Goal: Transaction & Acquisition: Purchase product/service

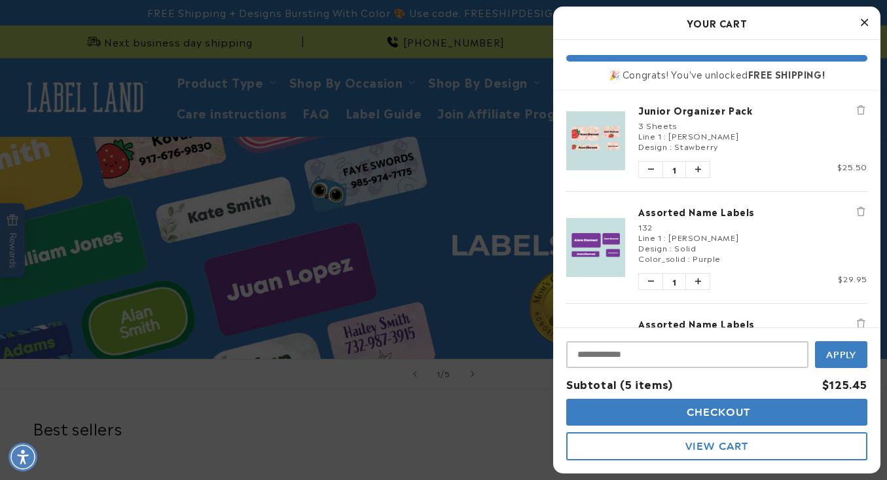
click at [858, 104] on button "Remove Junior Organizer Pack" at bounding box center [860, 109] width 13 height 13
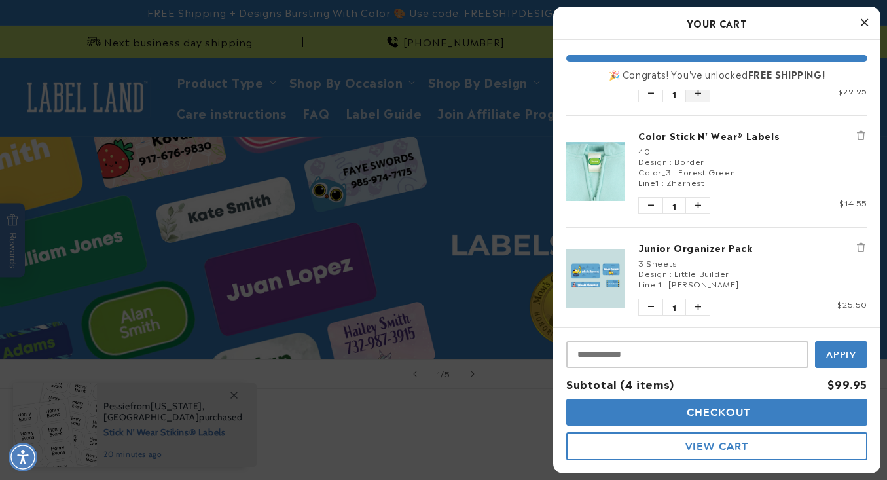
scroll to position [203, 0]
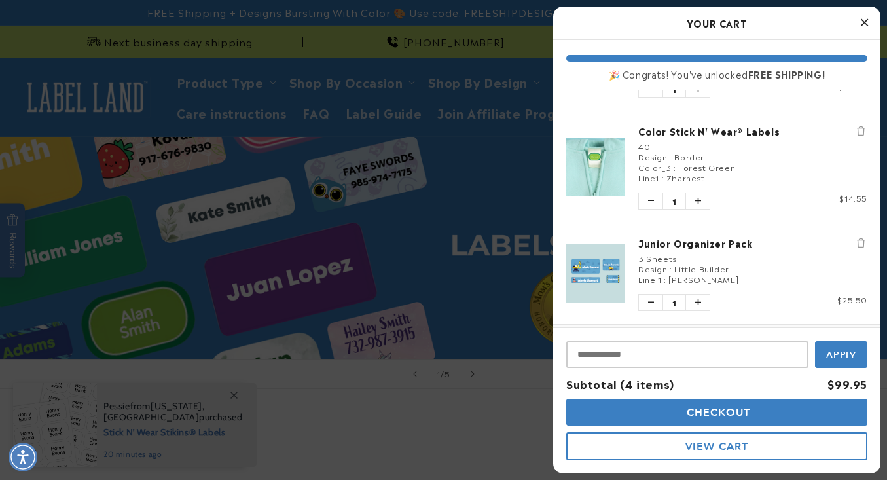
click at [717, 132] on link "Color Stick N' Wear® Labels" at bounding box center [752, 130] width 229 height 13
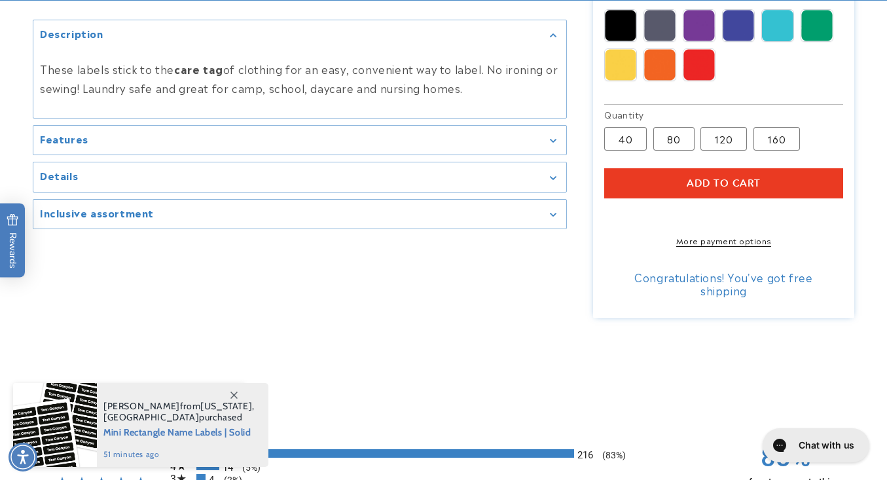
scroll to position [890, 0]
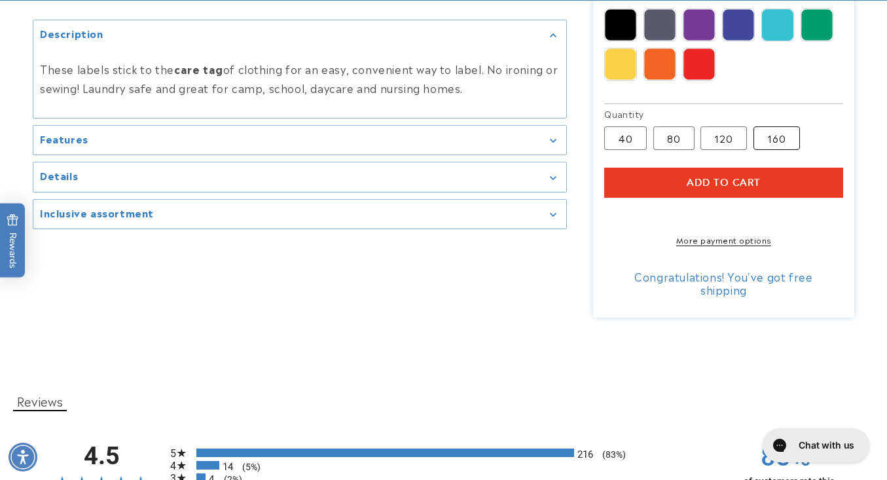
click at [776, 127] on label "160 Variant sold out or unavailable" at bounding box center [777, 138] width 46 height 24
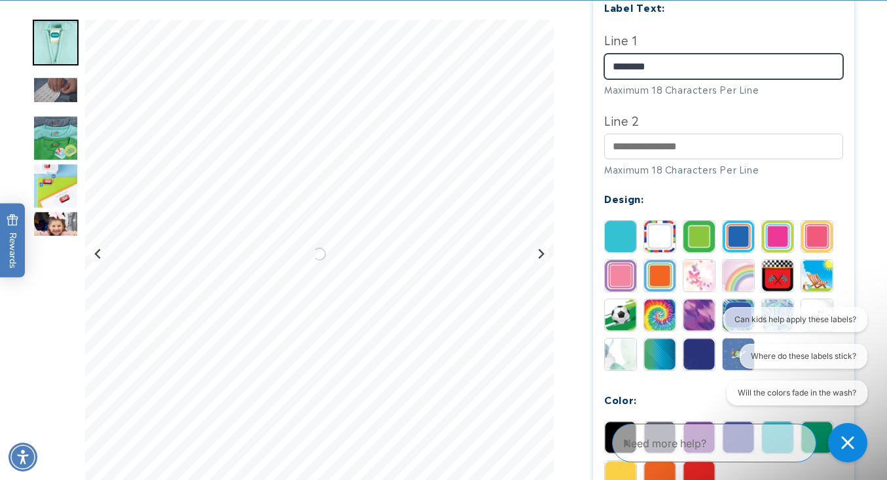
scroll to position [481, 0]
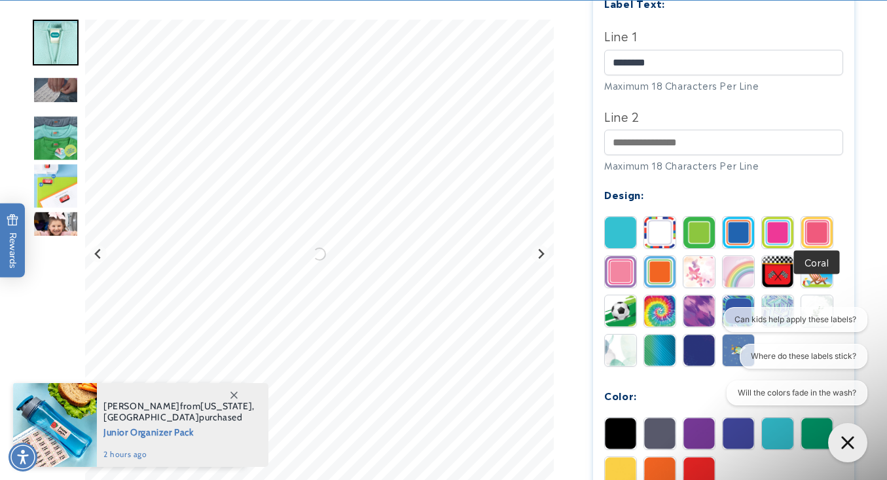
click at [820, 221] on img at bounding box center [816, 232] width 31 height 31
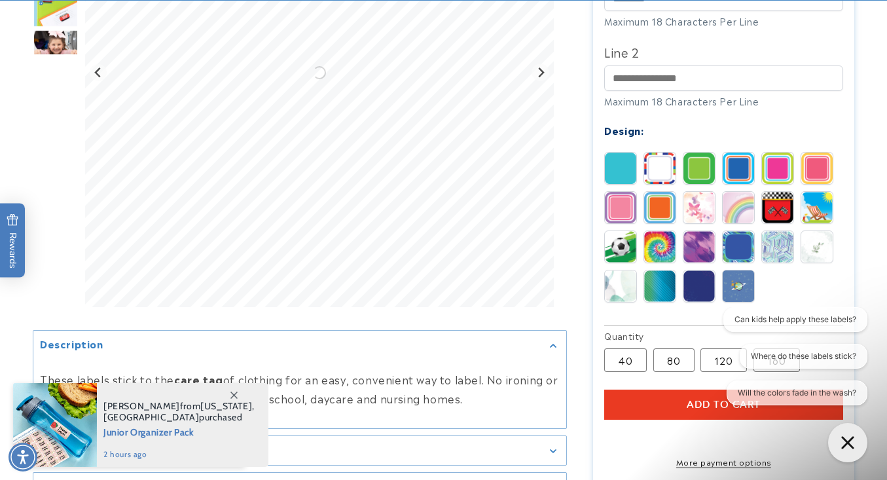
scroll to position [560, 0]
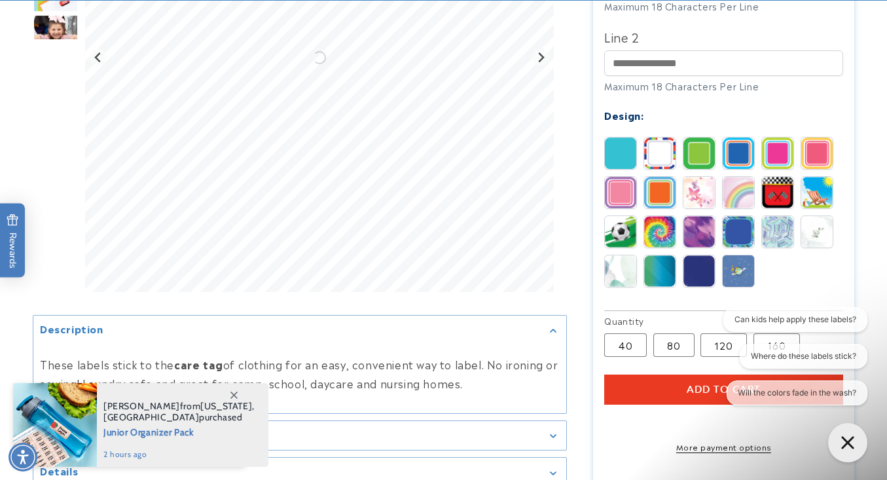
click at [699, 137] on img at bounding box center [698, 152] width 31 height 31
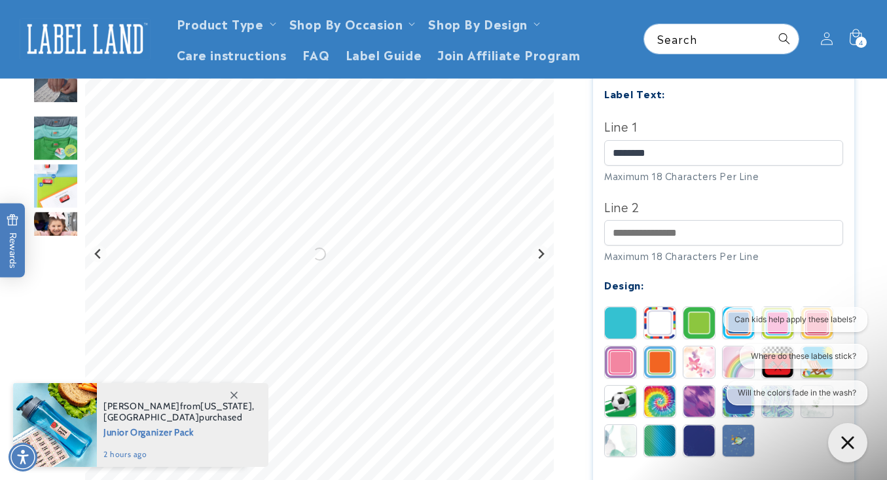
scroll to position [390, 0]
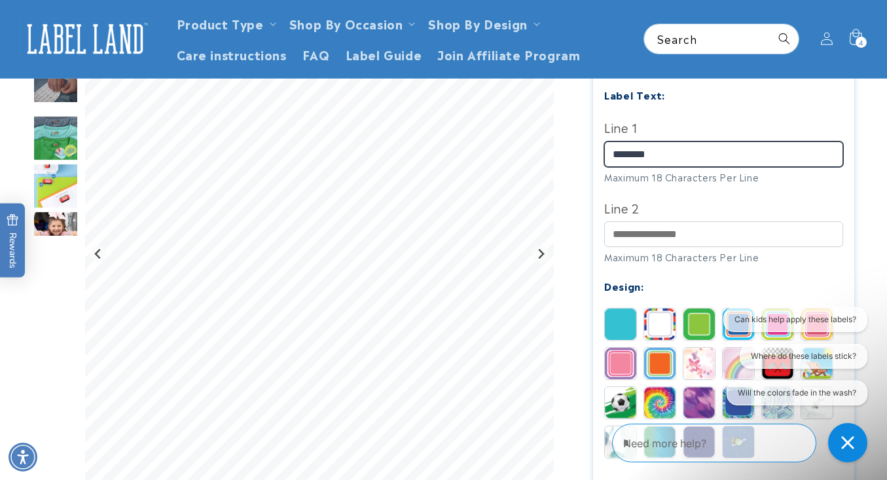
click at [539, 126] on div at bounding box center [444, 291] width 822 height 1053
type input "********"
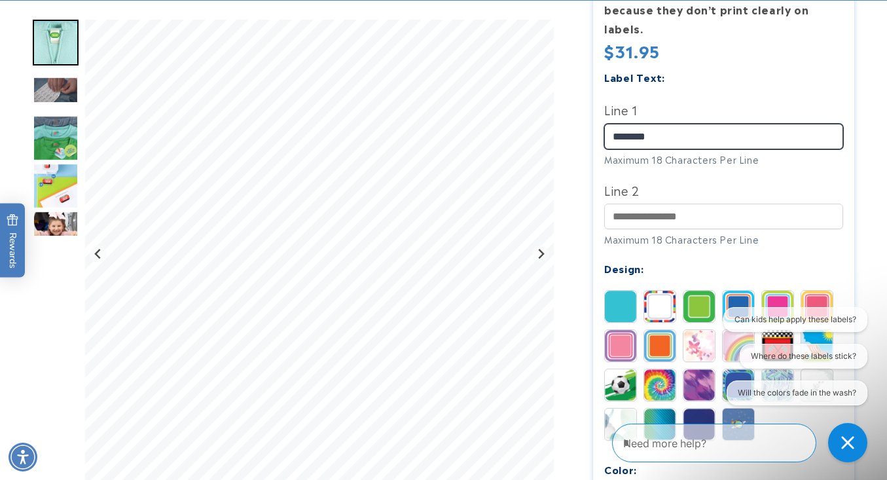
scroll to position [409, 0]
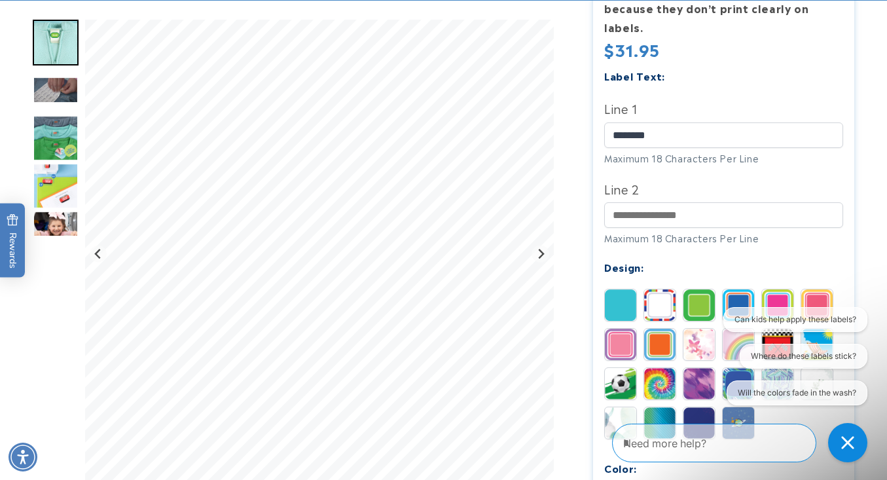
click at [58, 96] on img "Go to slide 3" at bounding box center [56, 90] width 46 height 27
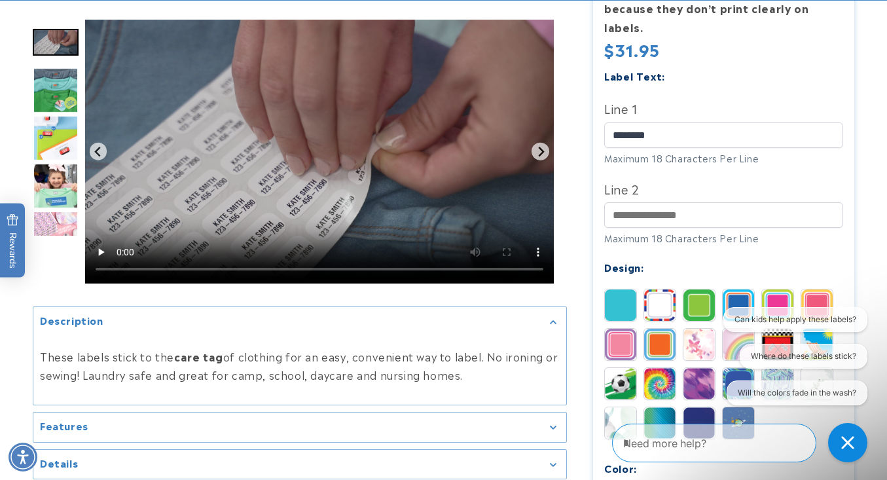
click at [60, 122] on img "Go to slide 5" at bounding box center [56, 138] width 46 height 46
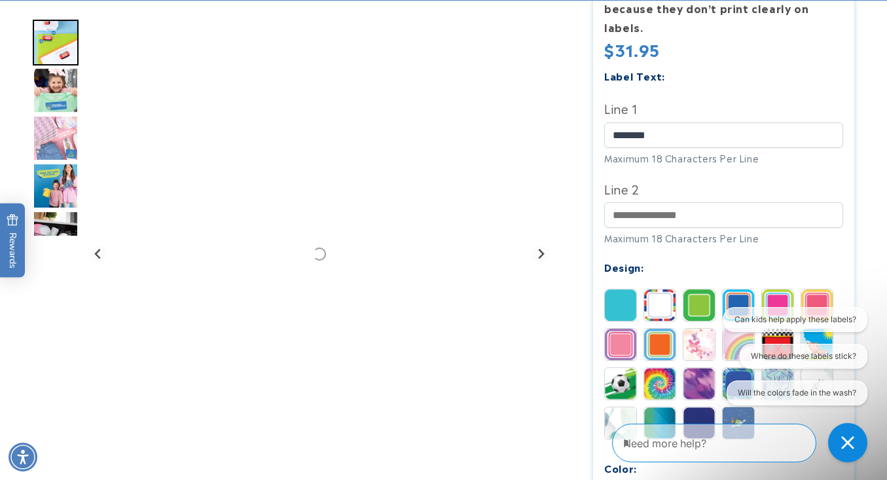
click at [60, 166] on img "Go to slide 8" at bounding box center [56, 186] width 46 height 46
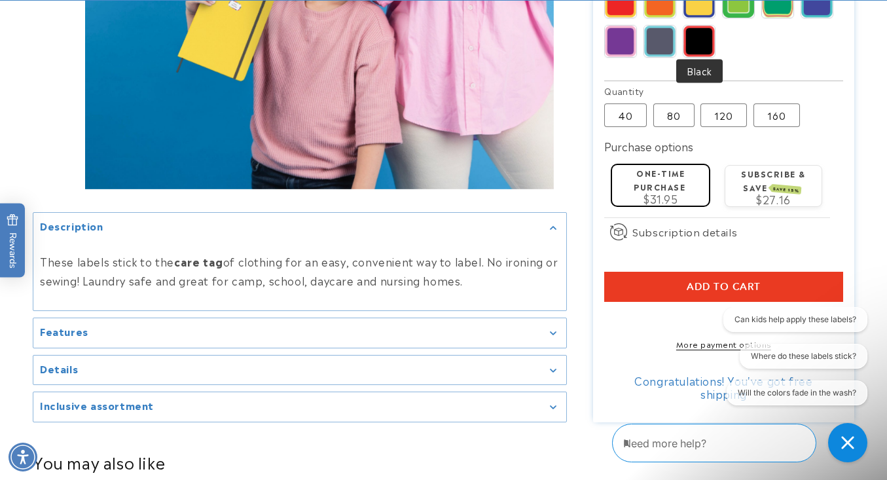
scroll to position [948, 0]
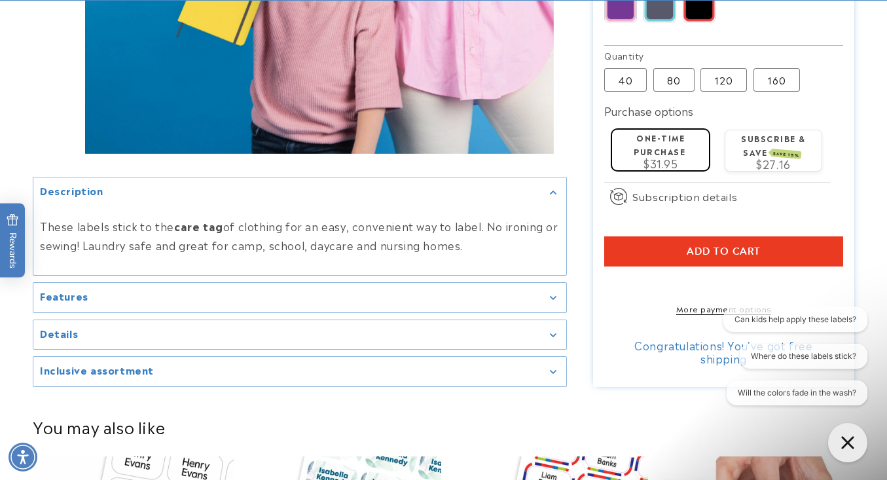
click at [630, 249] on button "Add to cart" at bounding box center [723, 251] width 238 height 30
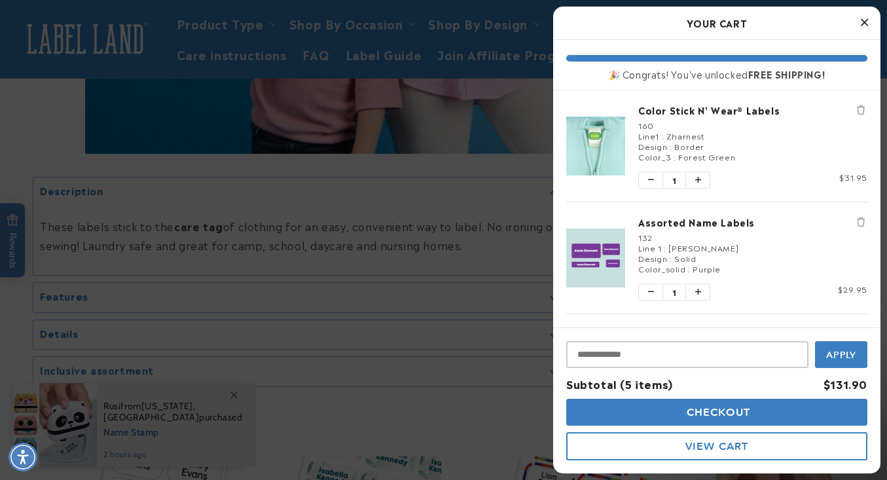
click at [860, 220] on icon "Remove Assorted Name Labels" at bounding box center [861, 221] width 8 height 9
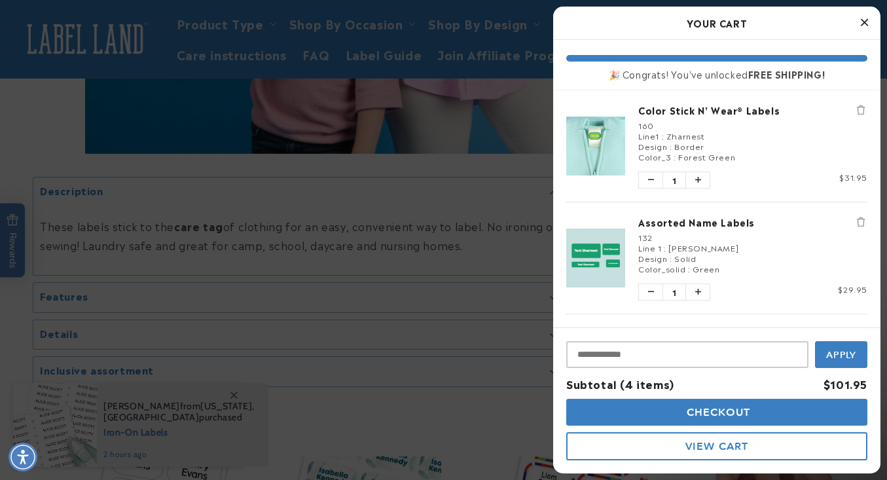
click at [862, 218] on icon "Remove Assorted Name Labels" at bounding box center [861, 221] width 8 height 9
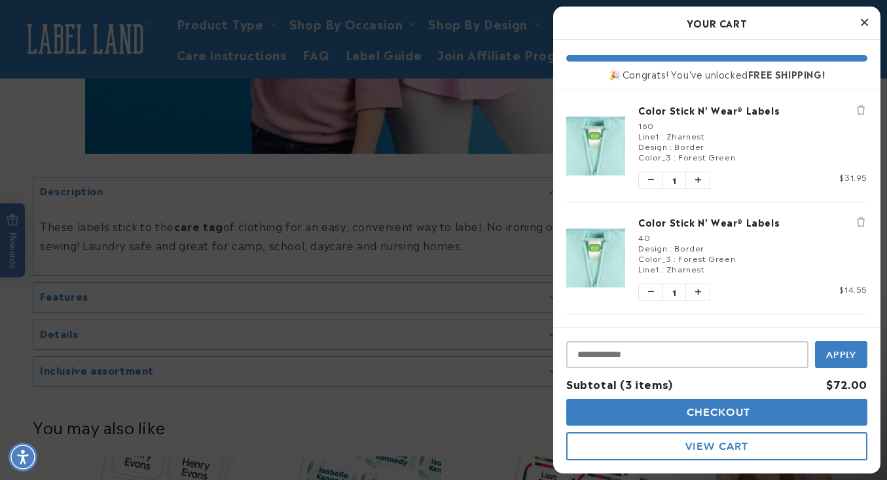
click at [862, 218] on icon "Remove Color Stick N' Wear® Labels" at bounding box center [861, 221] width 8 height 9
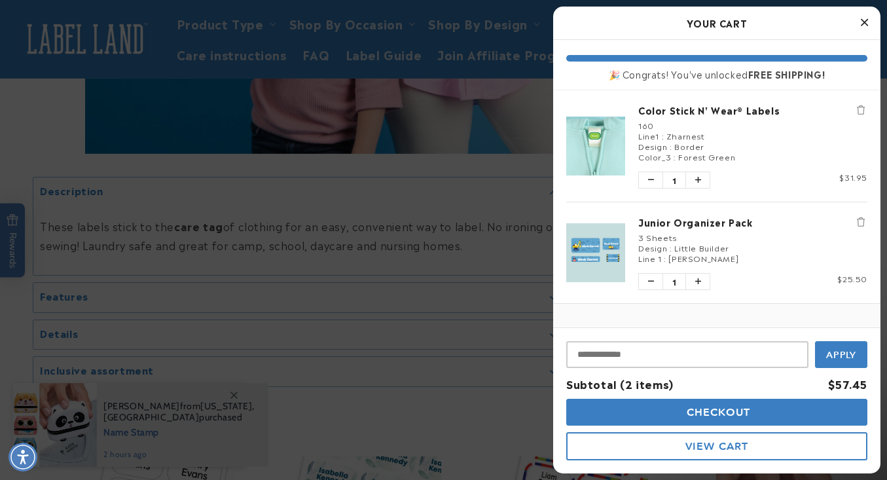
click at [862, 218] on icon "Remove Junior Organizer Pack" at bounding box center [861, 221] width 8 height 9
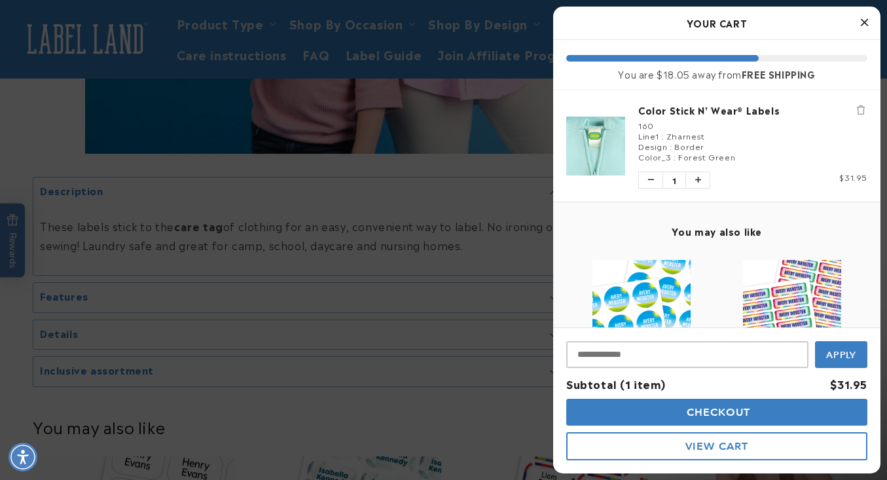
scroll to position [0, 0]
click at [210, 238] on div at bounding box center [443, 240] width 887 height 480
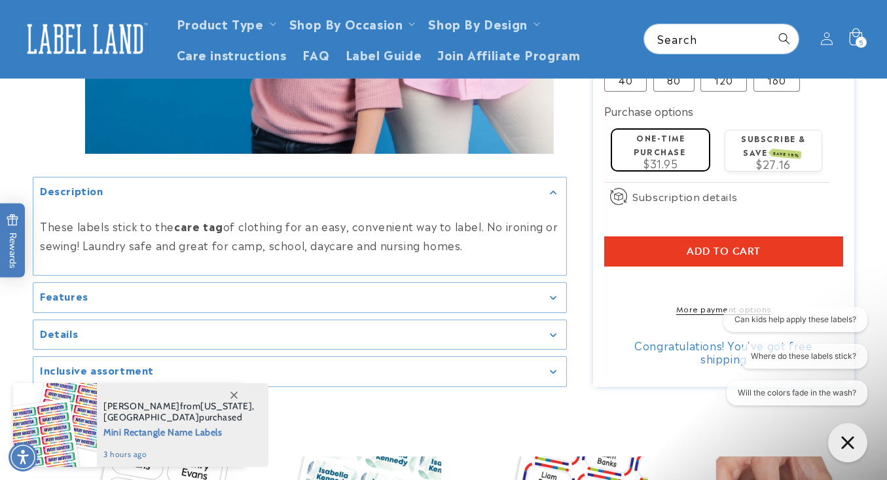
click at [857, 37] on icon at bounding box center [855, 39] width 31 height 31
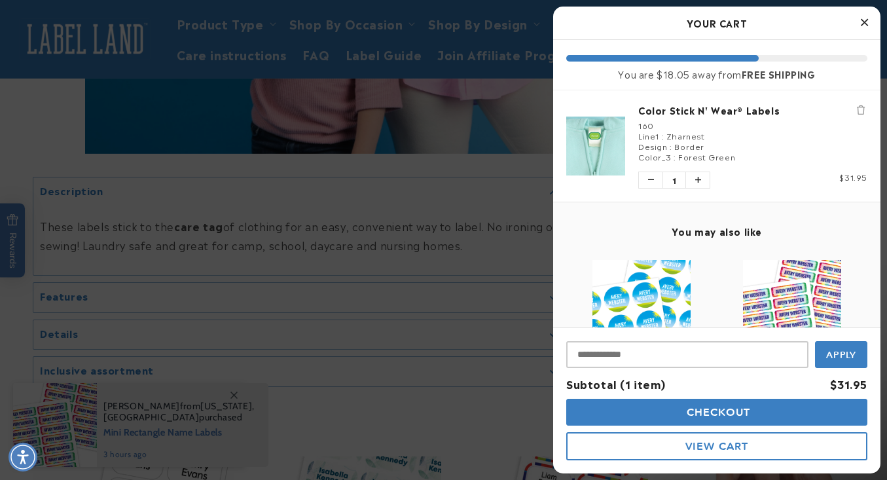
click at [679, 108] on link "Color Stick N' Wear® Labels" at bounding box center [752, 109] width 229 height 13
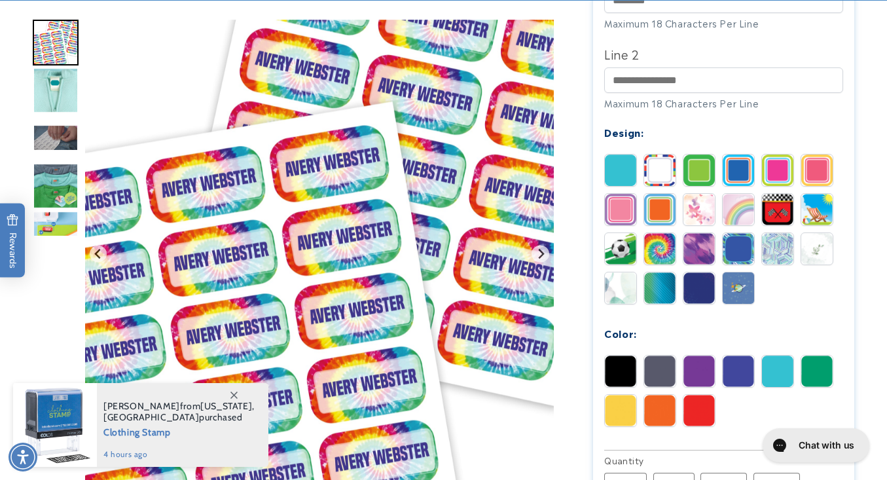
scroll to position [602, 0]
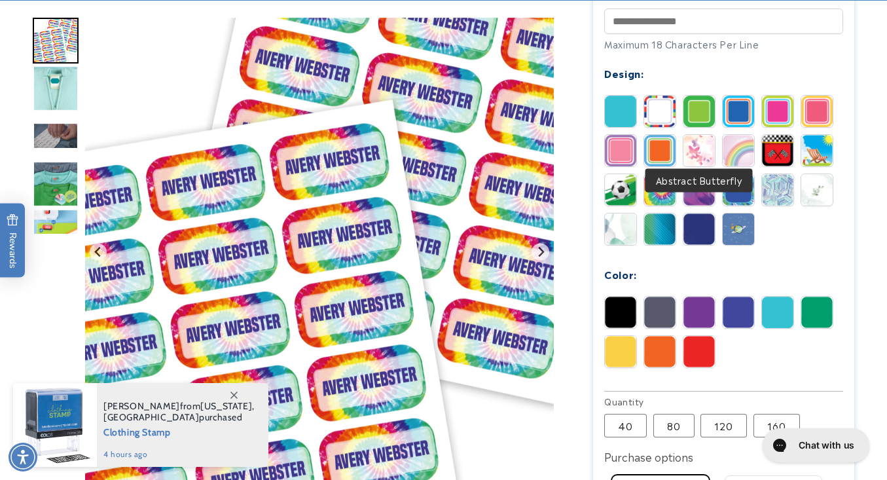
click at [695, 148] on img at bounding box center [698, 150] width 31 height 31
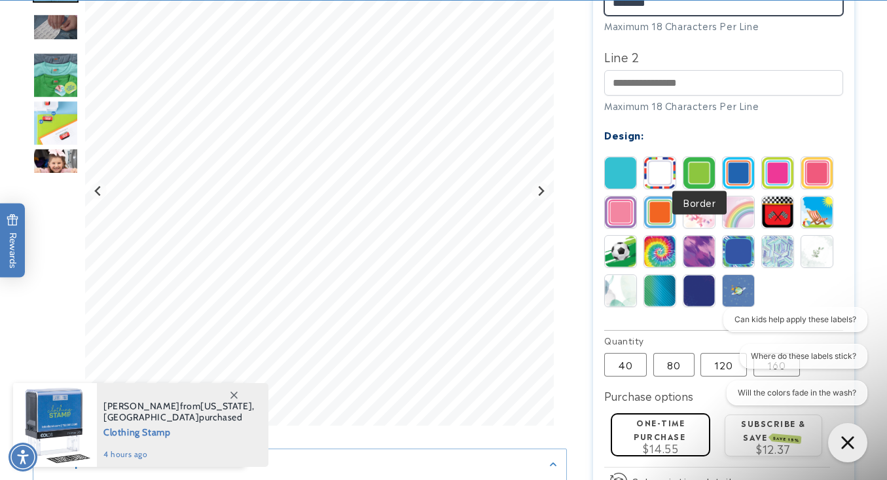
scroll to position [546, 0]
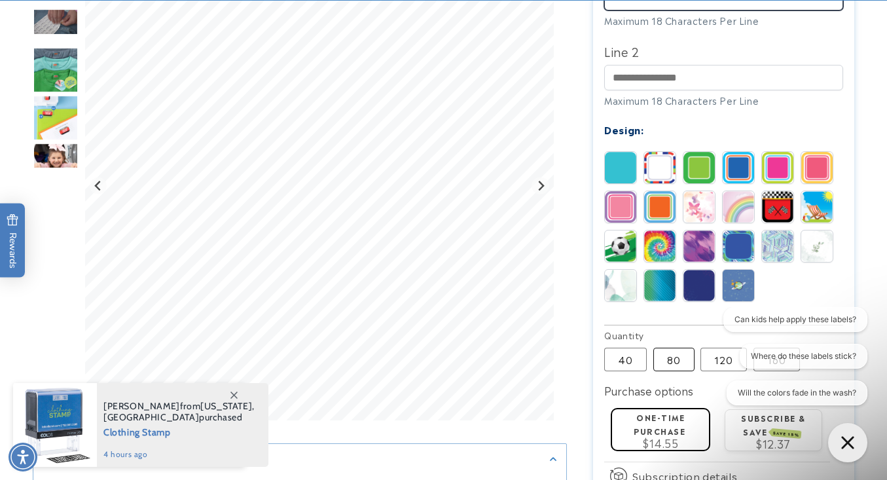
type input "********"
click at [672, 349] on label "80 Variant sold out or unavailable" at bounding box center [673, 360] width 41 height 24
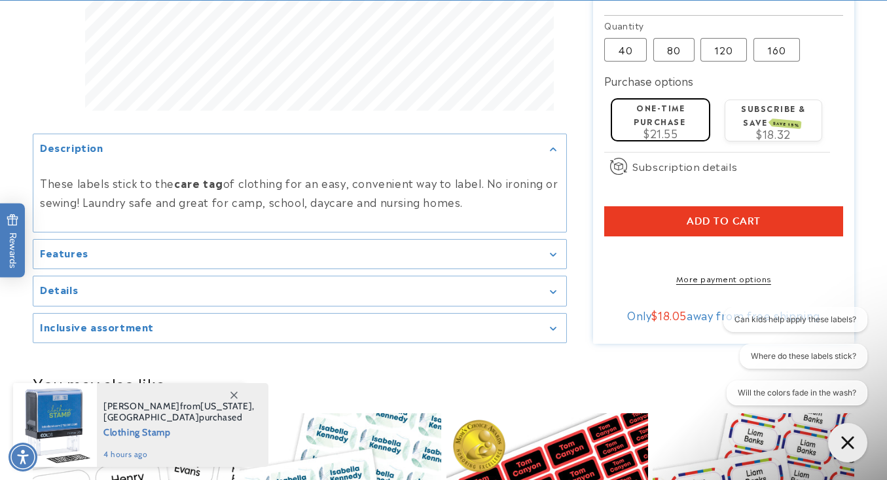
scroll to position [857, 0]
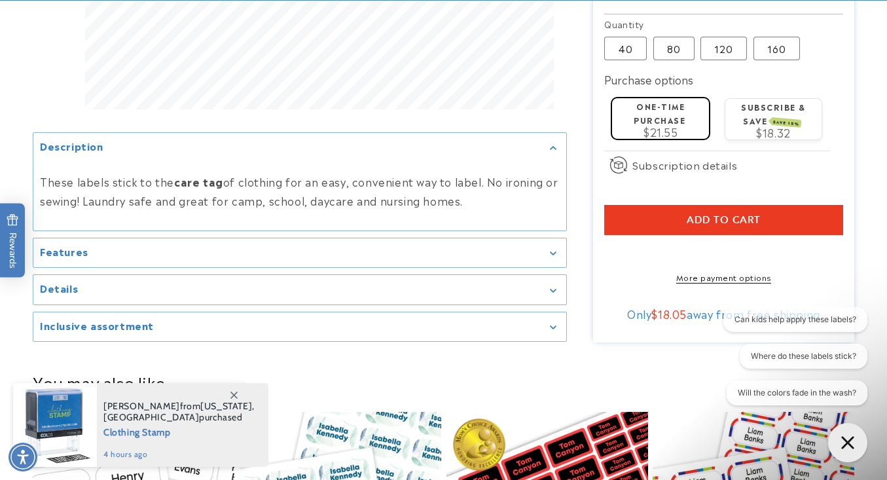
click at [693, 220] on span "Add to cart" at bounding box center [724, 220] width 74 height 12
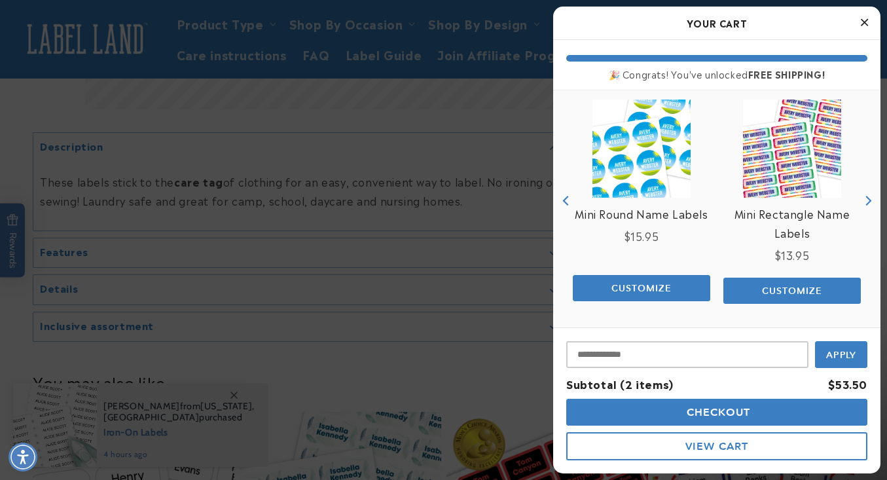
scroll to position [261, 0]
click at [738, 413] on span "Checkout" at bounding box center [716, 412] width 67 height 12
